Goal: Transaction & Acquisition: Purchase product/service

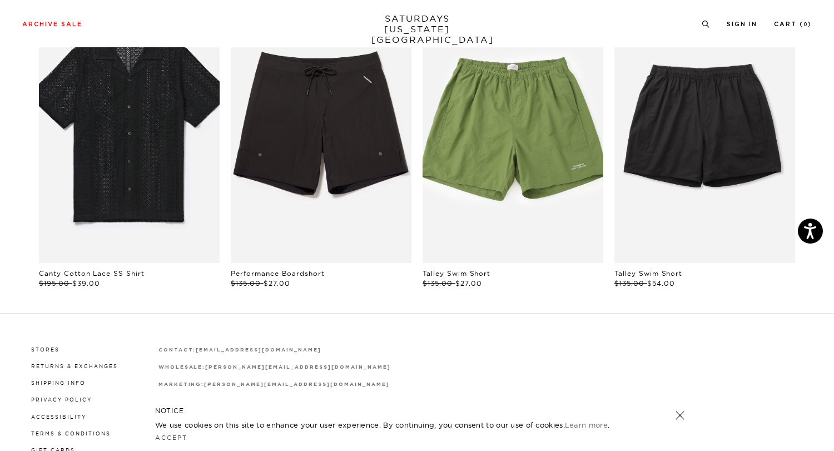
scroll to position [635, 0]
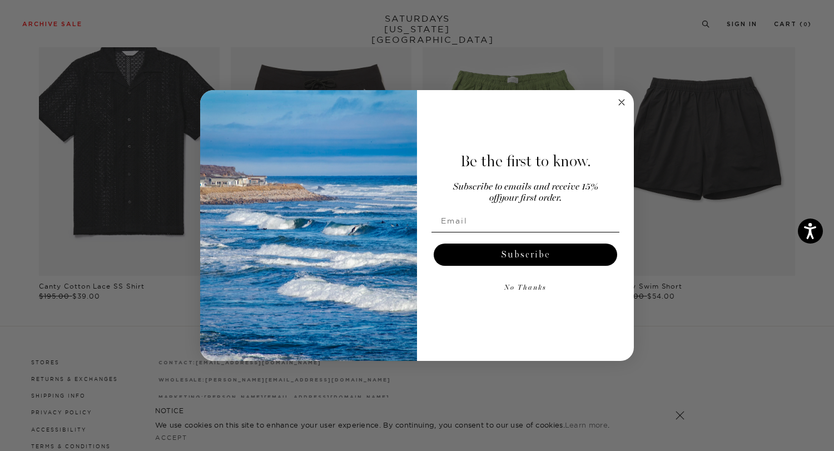
click at [617, 102] on circle "Close dialog" at bounding box center [622, 102] width 13 height 13
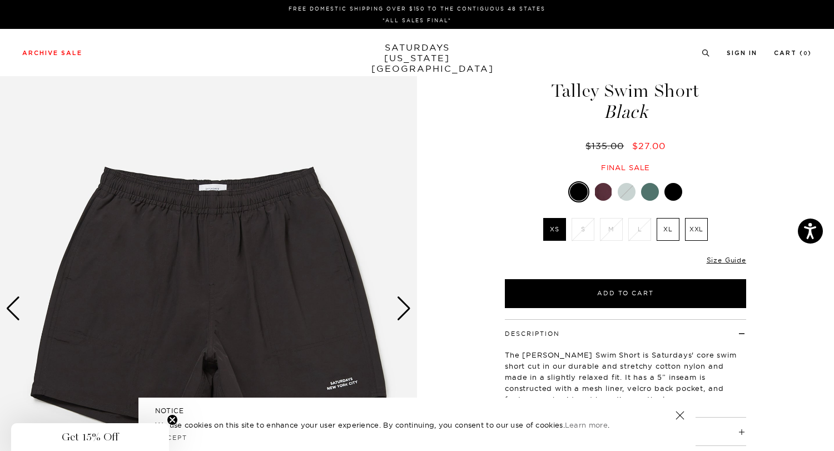
scroll to position [0, 0]
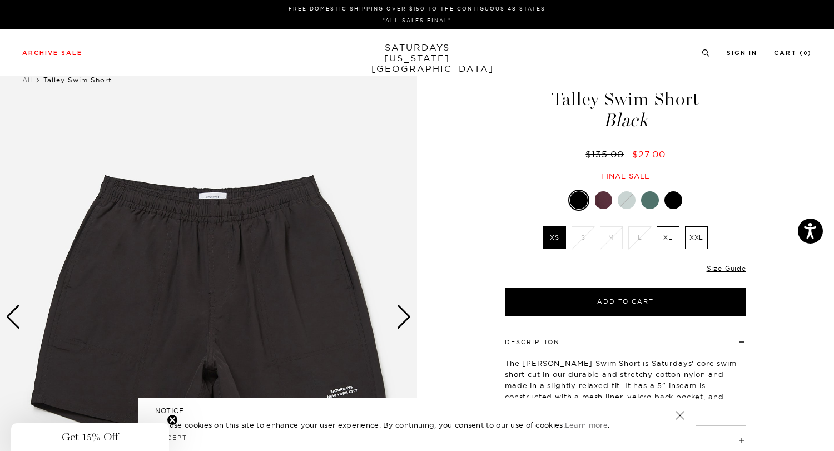
click at [649, 199] on div at bounding box center [650, 200] width 18 height 18
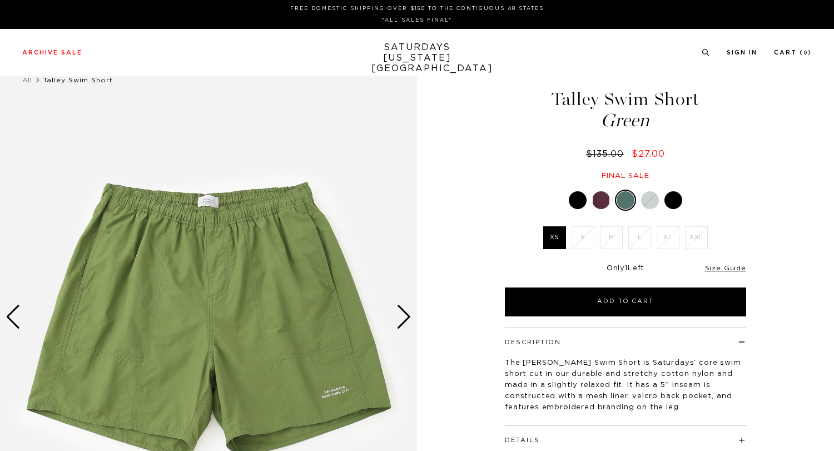
scroll to position [92, 0]
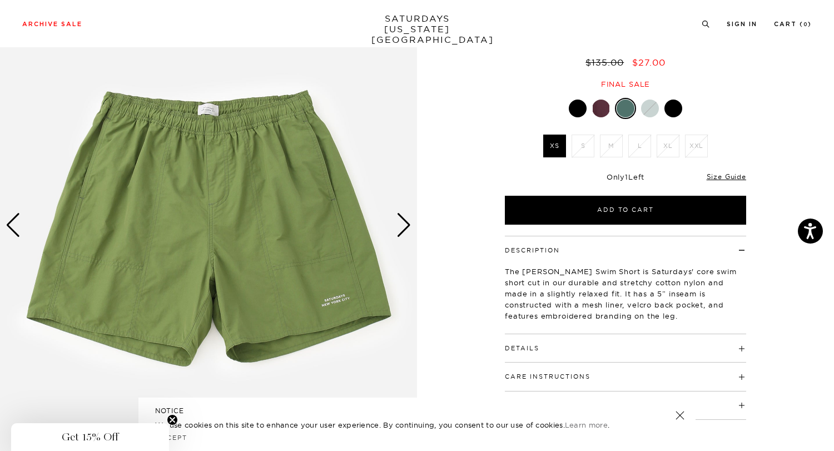
click at [674, 108] on div at bounding box center [674, 109] width 18 height 18
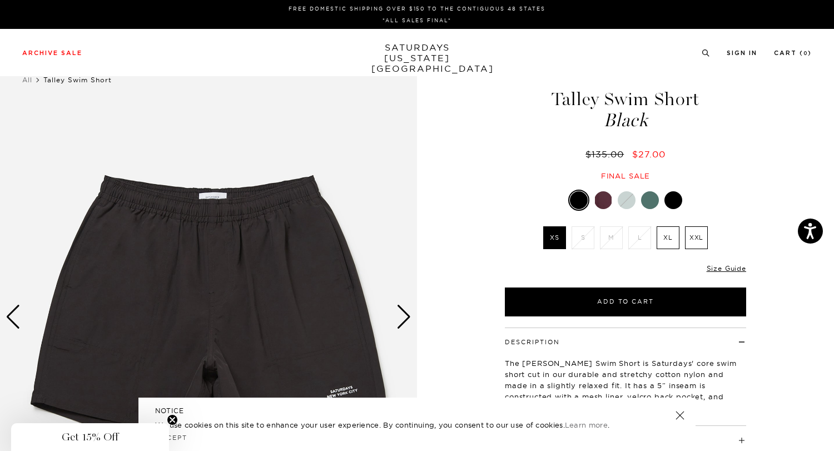
click at [581, 202] on div at bounding box center [579, 200] width 18 height 18
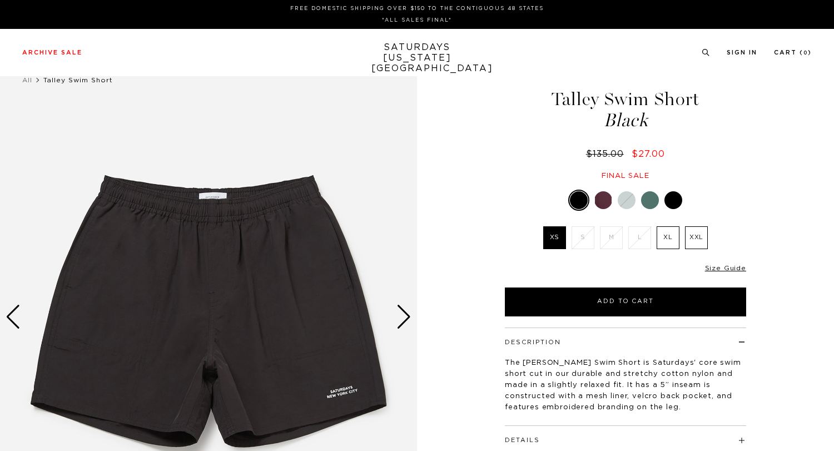
click at [602, 200] on div at bounding box center [604, 200] width 18 height 18
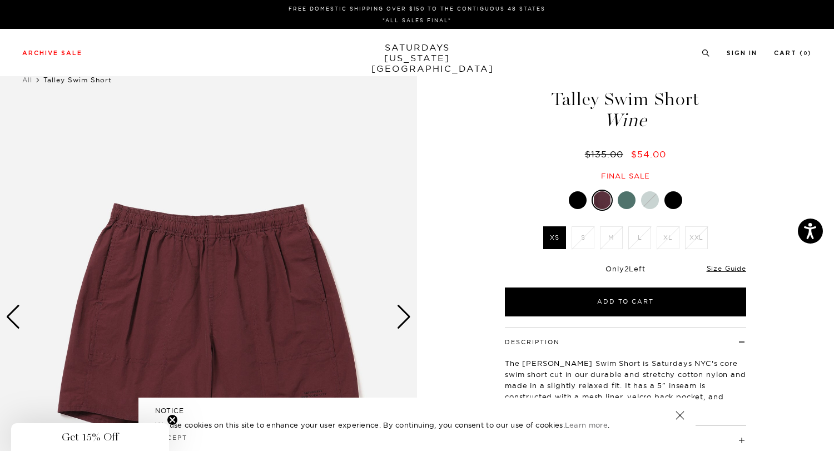
scroll to position [66, 0]
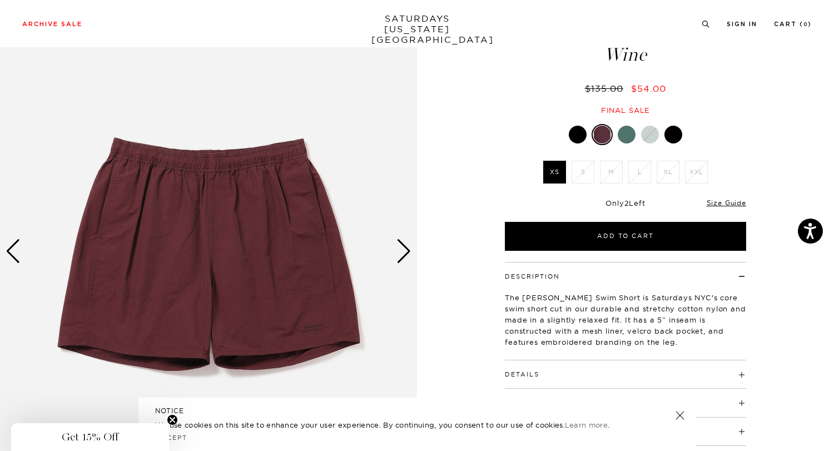
click at [621, 133] on div at bounding box center [627, 135] width 18 height 18
